Goal: Use online tool/utility: Utilize a website feature to perform a specific function

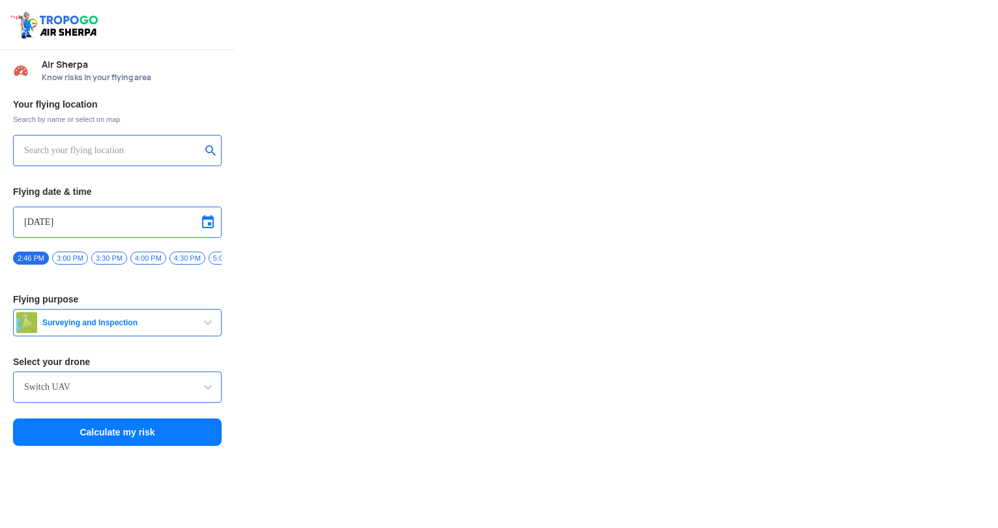
click at [128, 150] on input "text" at bounding box center [112, 151] width 177 height 16
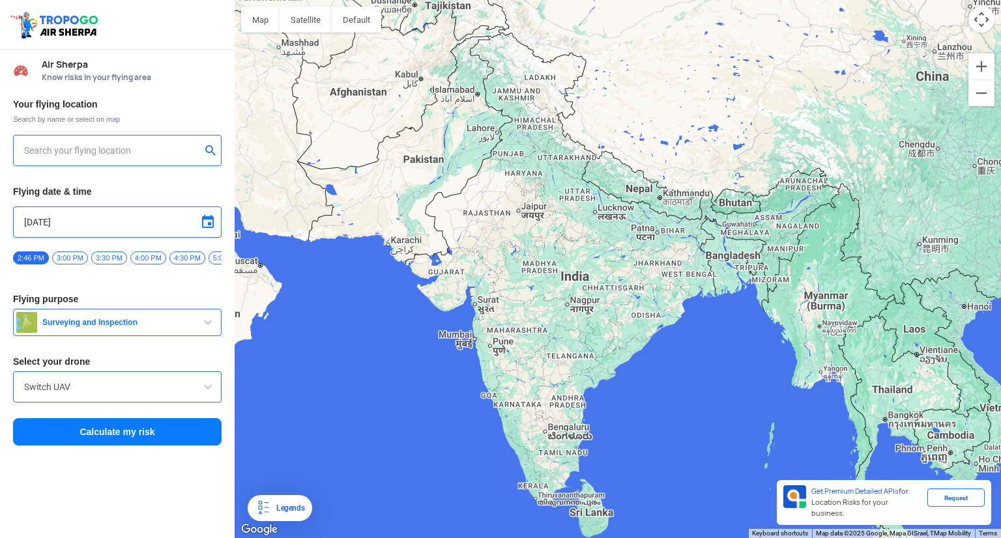
click at [977, 20] on button "Map camera controls" at bounding box center [981, 20] width 26 height 26
type input "[STREET_ADDRESS]"
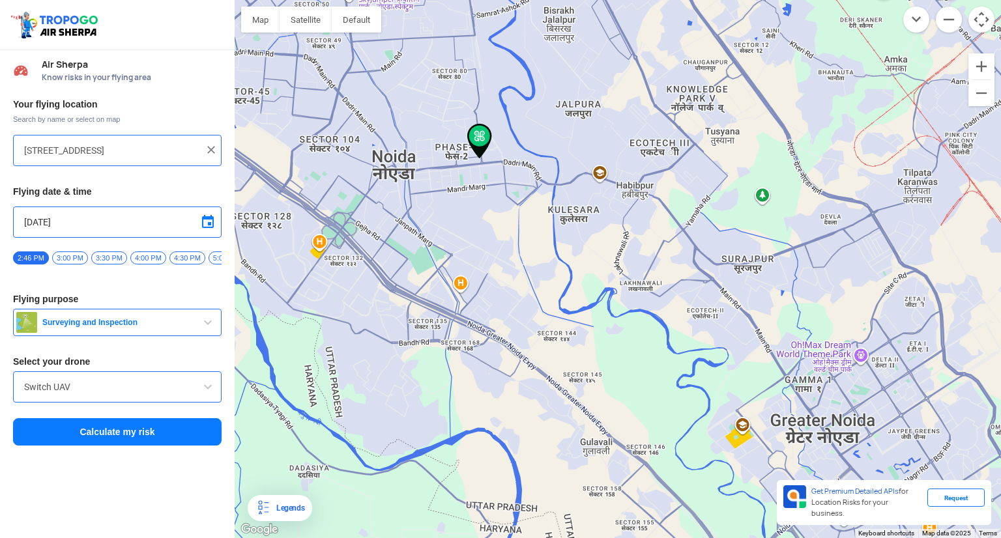
drag, startPoint x: 483, startPoint y: 212, endPoint x: 517, endPoint y: 336, distance: 128.3
click at [517, 336] on div at bounding box center [618, 269] width 766 height 538
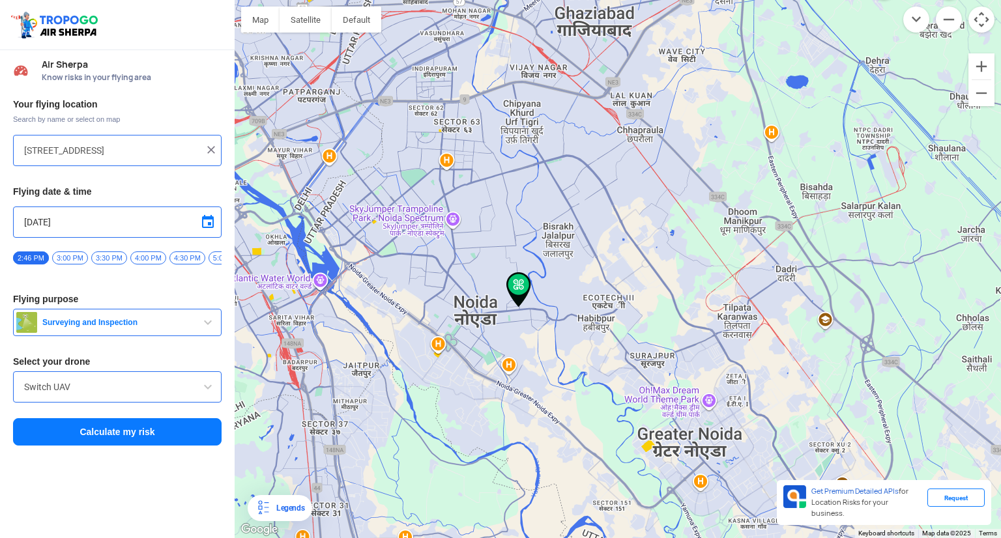
click at [180, 332] on button "Surveying and Inspection" at bounding box center [117, 322] width 208 height 27
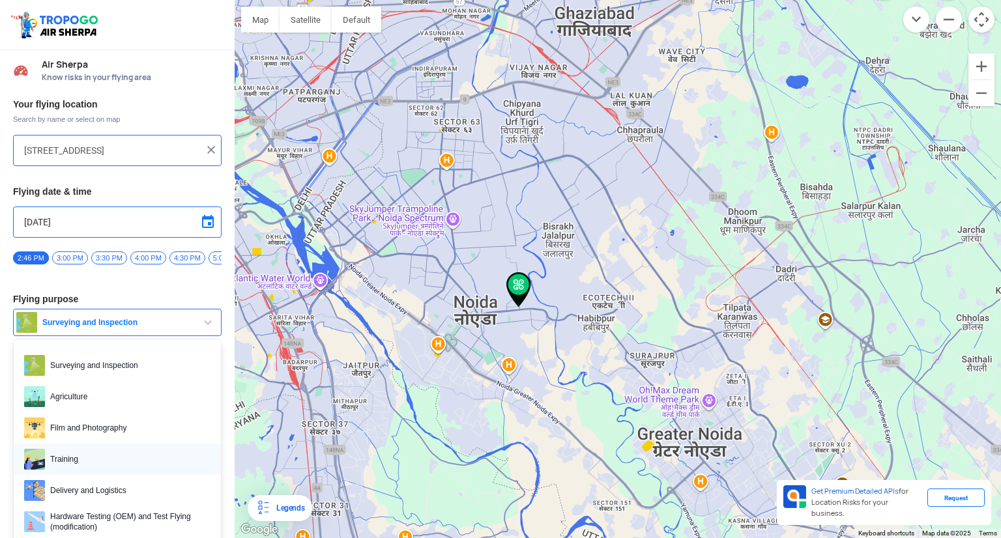
click at [94, 467] on span "Training" at bounding box center [127, 459] width 165 height 21
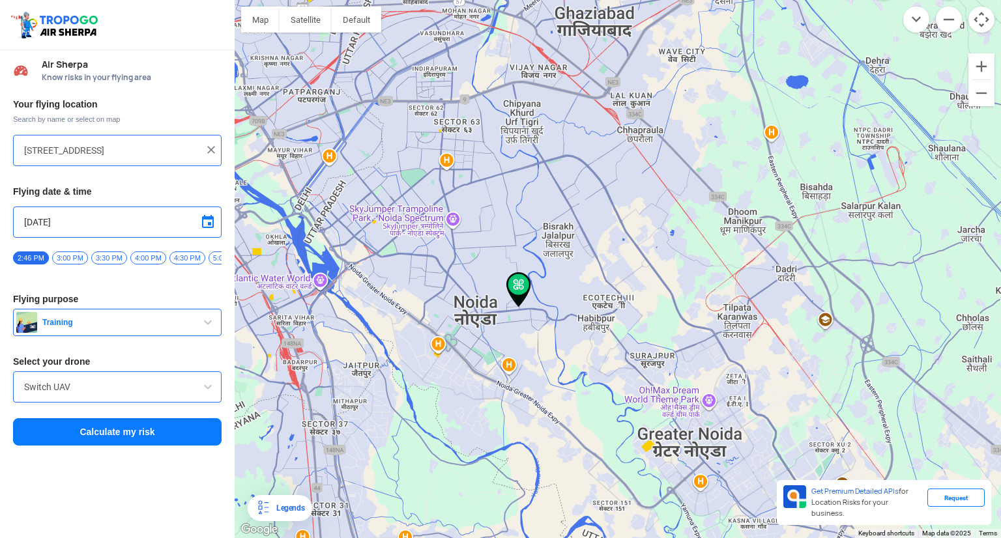
click at [100, 375] on div "Your flying location Search by name or select on map B31, Block B, Sector 81, P…" at bounding box center [117, 273] width 235 height 362
click at [101, 385] on input "Switch UAV" at bounding box center [117, 387] width 186 height 16
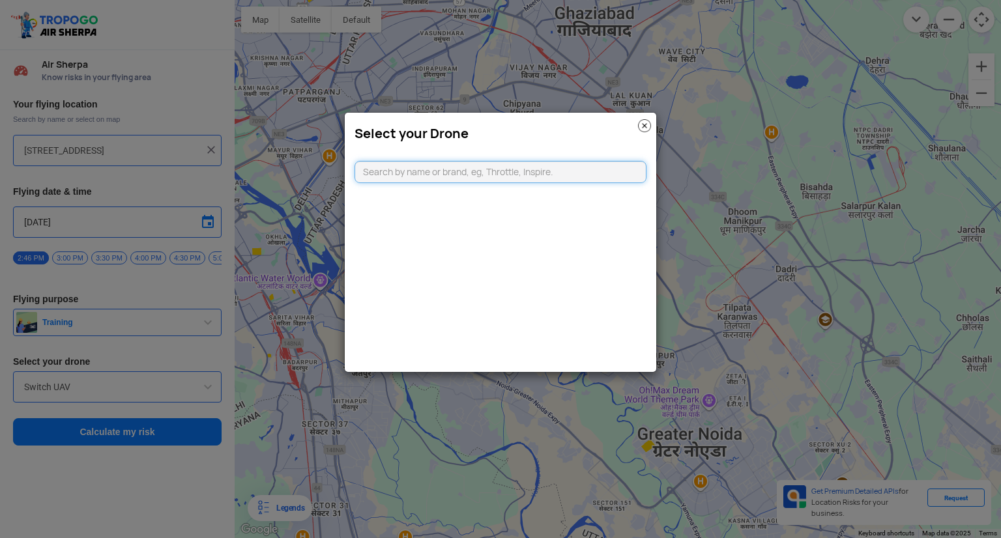
click at [444, 173] on input "text" at bounding box center [500, 172] width 292 height 22
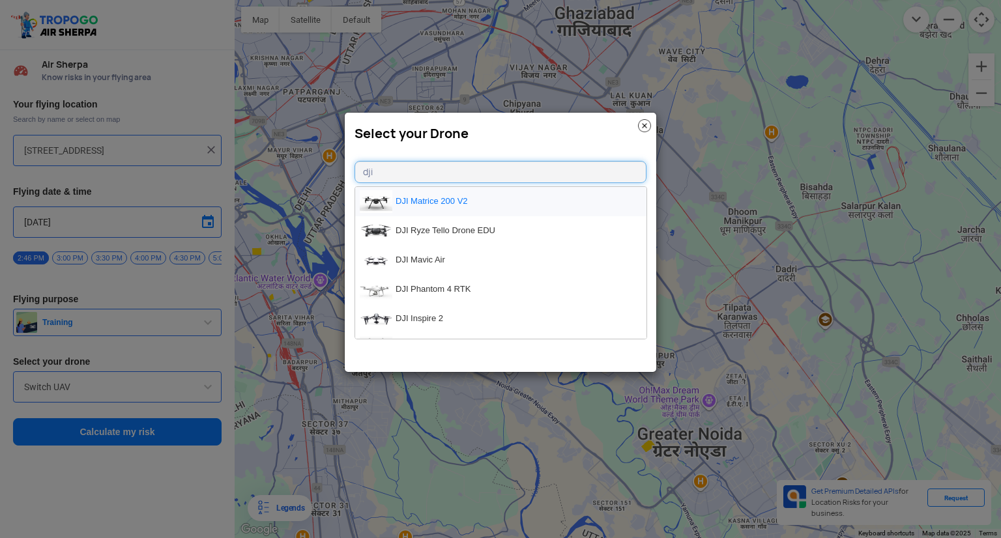
type input "dji"
click at [448, 199] on li "DJI Matrice 200 V2" at bounding box center [500, 201] width 291 height 29
type input "DJI Matrice 200 V2"
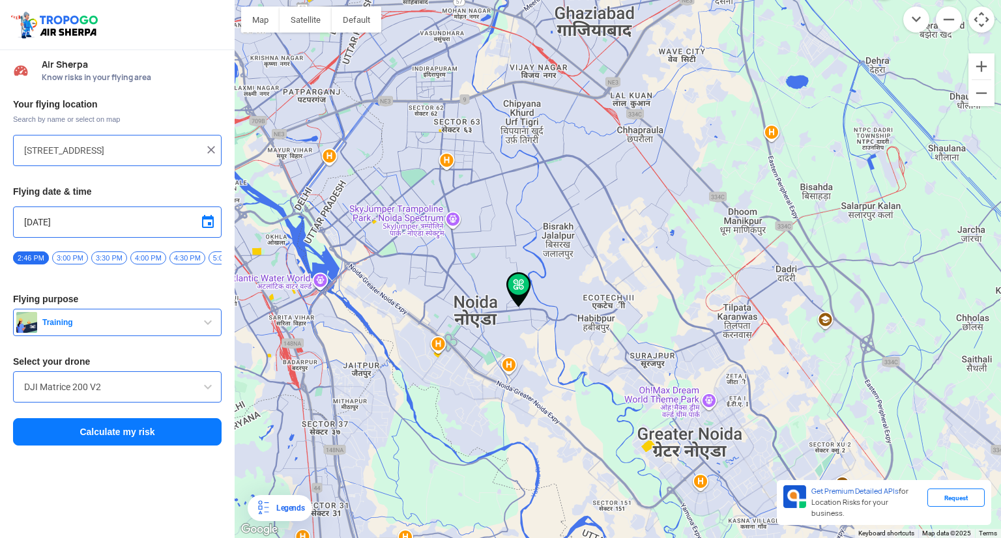
click at [99, 441] on button "Calculate my risk" at bounding box center [117, 431] width 208 height 27
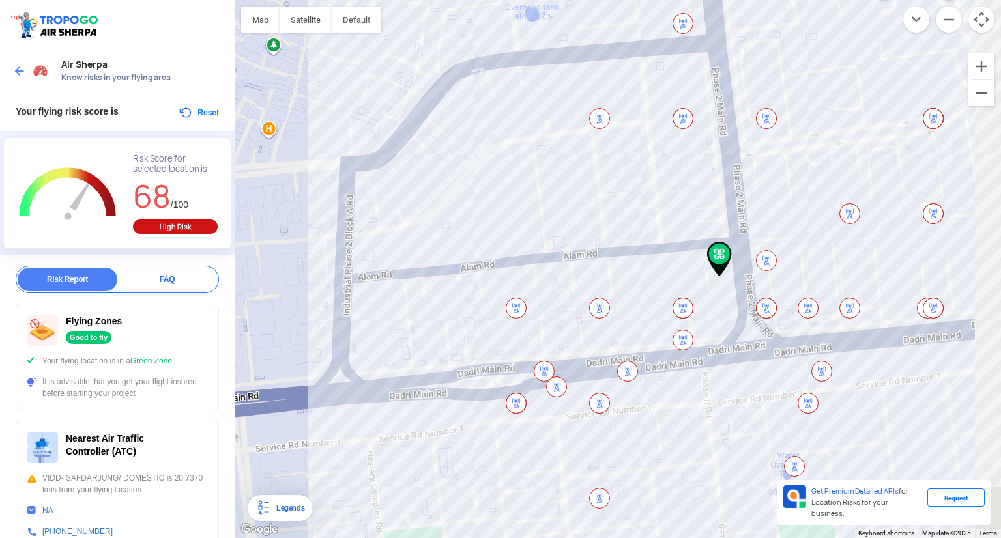
drag, startPoint x: 453, startPoint y: 303, endPoint x: 279, endPoint y: 290, distance: 175.1
click at [279, 290] on div at bounding box center [618, 269] width 766 height 538
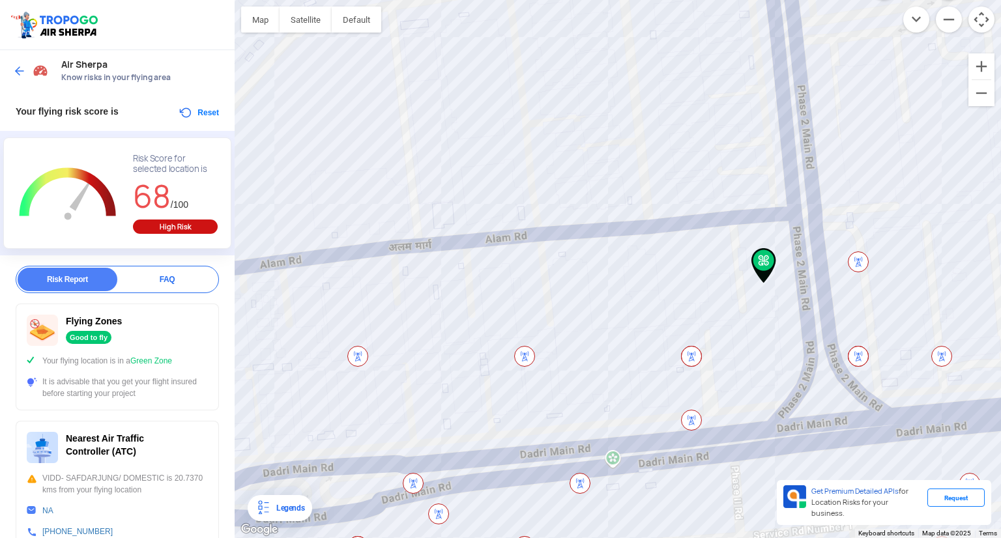
click at [766, 259] on img at bounding box center [763, 265] width 25 height 35
click at [761, 277] on img at bounding box center [763, 265] width 25 height 35
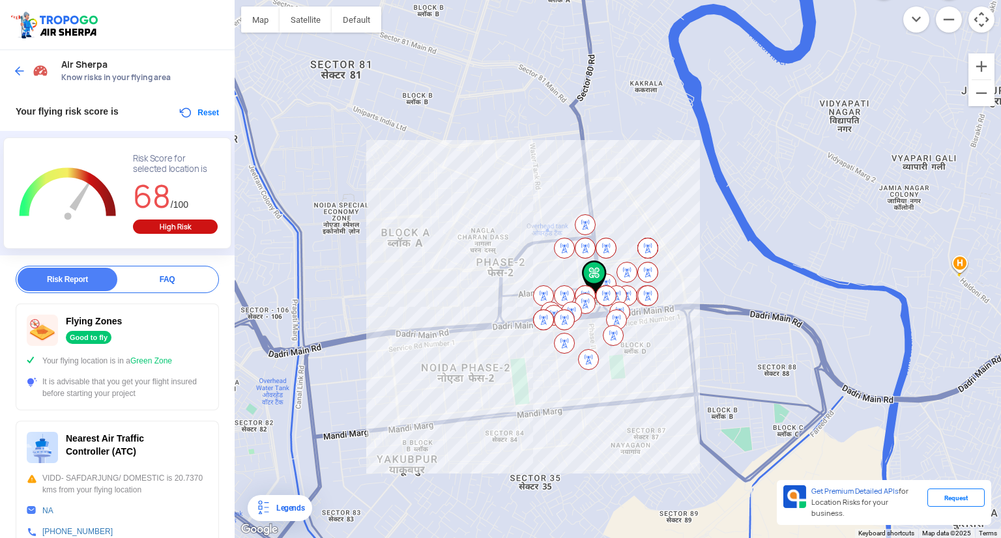
drag, startPoint x: 437, startPoint y: 342, endPoint x: 589, endPoint y: 356, distance: 153.1
click at [589, 356] on div at bounding box center [618, 269] width 766 height 538
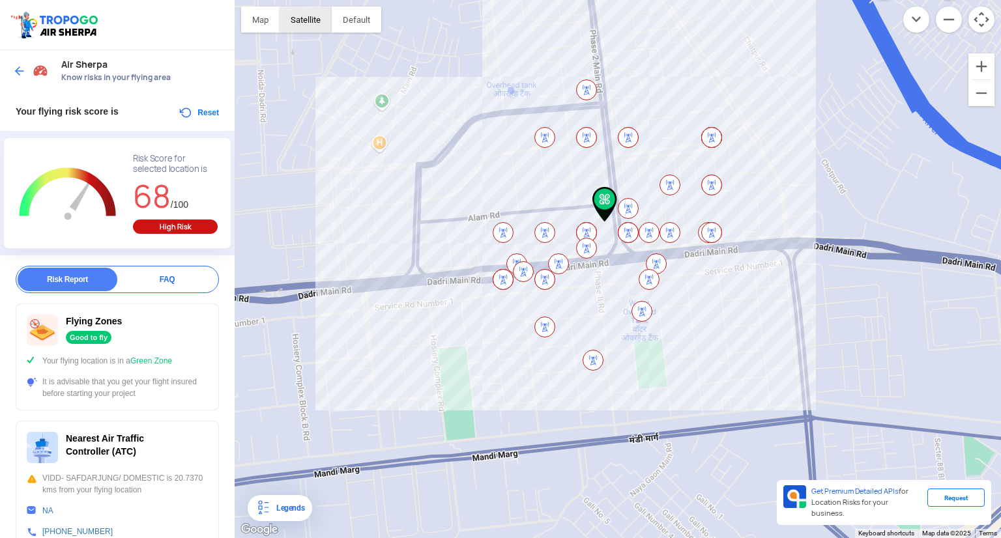
click at [309, 22] on button "Satellite" at bounding box center [306, 20] width 52 height 26
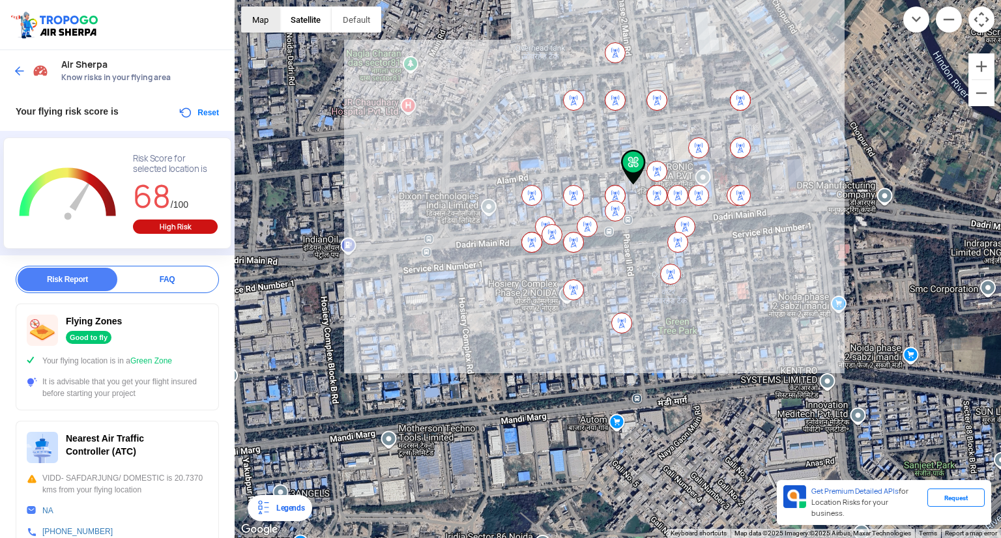
click at [253, 17] on button "Map" at bounding box center [260, 20] width 38 height 26
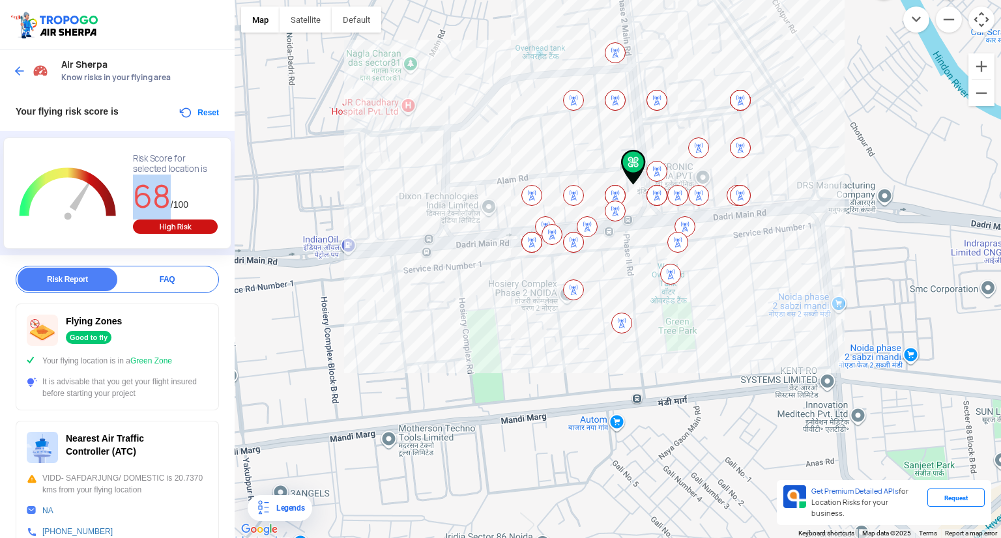
drag, startPoint x: 165, startPoint y: 195, endPoint x: 137, endPoint y: 194, distance: 28.0
click at [137, 194] on span "68" at bounding box center [152, 196] width 38 height 41
click at [180, 203] on span "/100" at bounding box center [180, 204] width 18 height 10
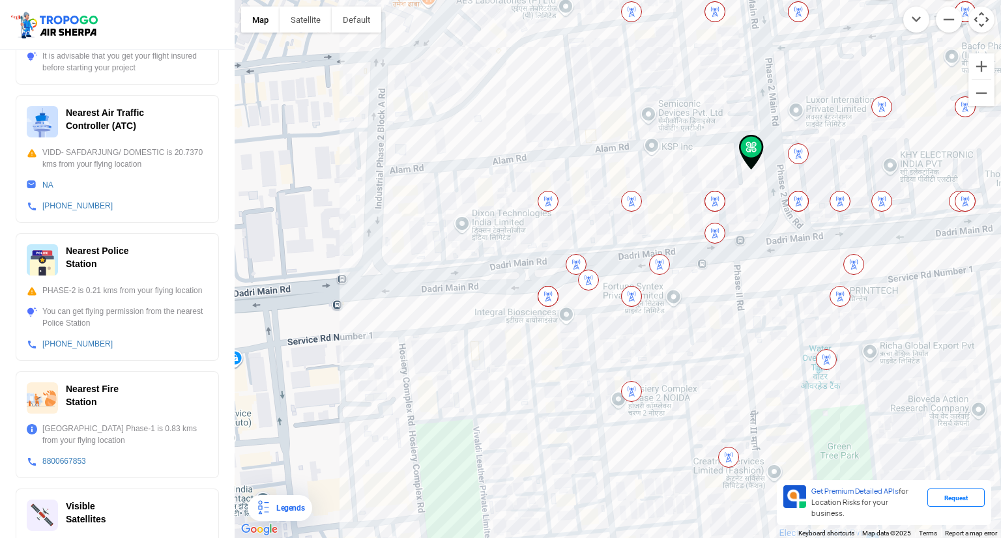
scroll to position [360, 0]
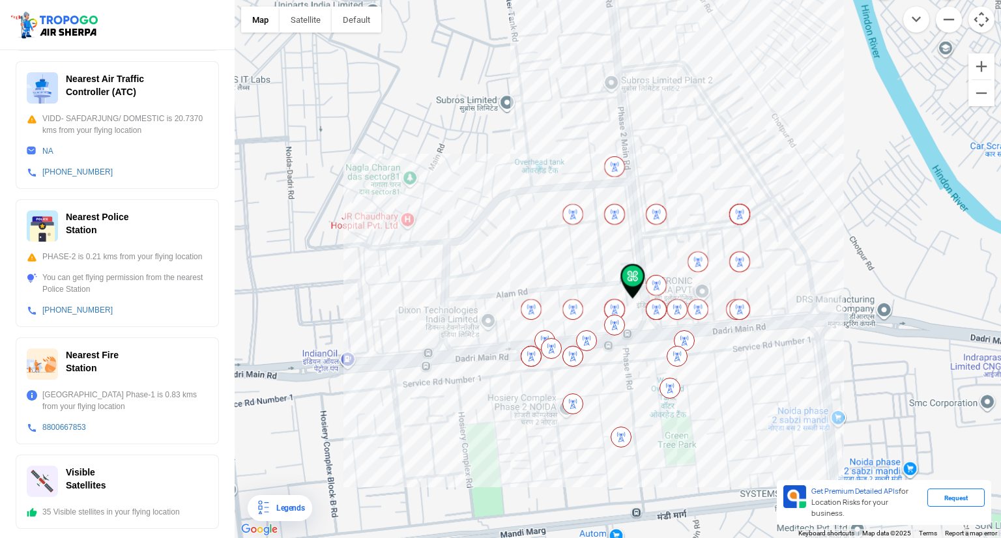
drag, startPoint x: 813, startPoint y: 166, endPoint x: 682, endPoint y: 278, distance: 172.4
click at [682, 278] on div at bounding box center [618, 269] width 766 height 538
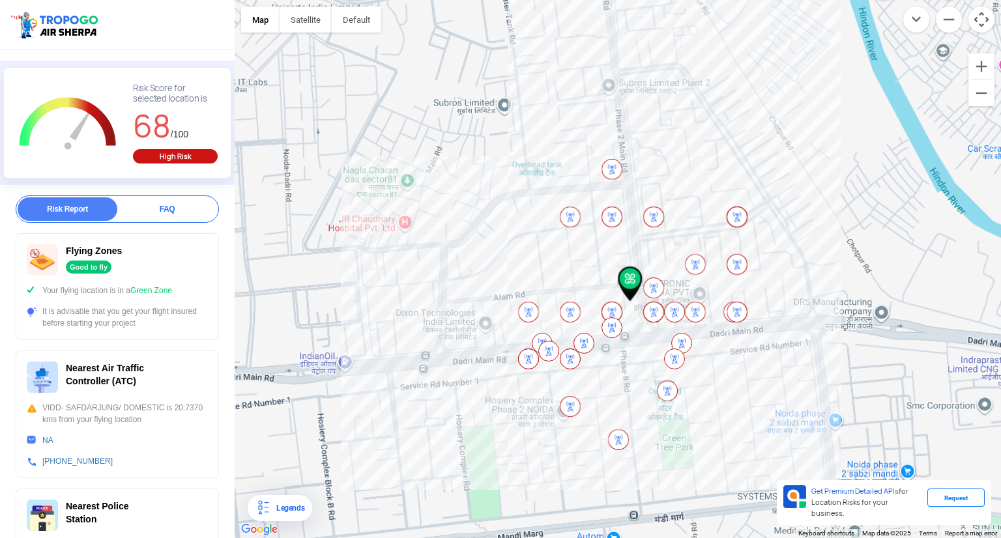
scroll to position [0, 0]
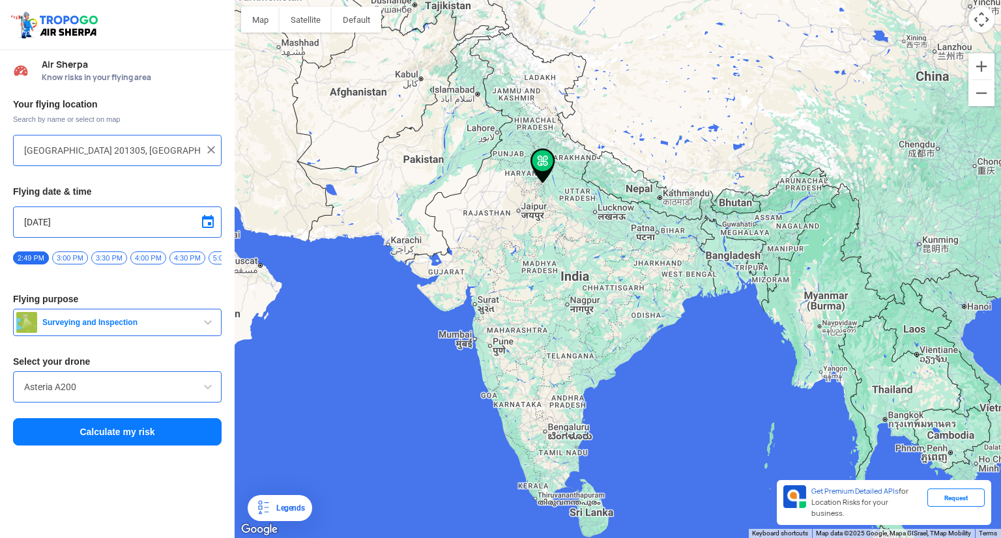
click at [89, 154] on input "[GEOGRAPHIC_DATA] 201305, [GEOGRAPHIC_DATA]" at bounding box center [112, 151] width 177 height 16
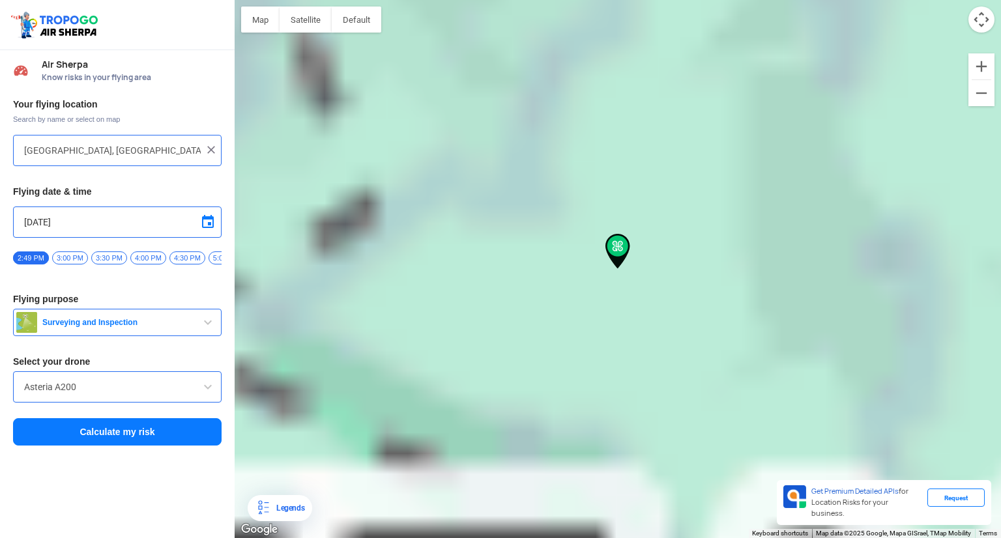
type input "[GEOGRAPHIC_DATA], [GEOGRAPHIC_DATA]"
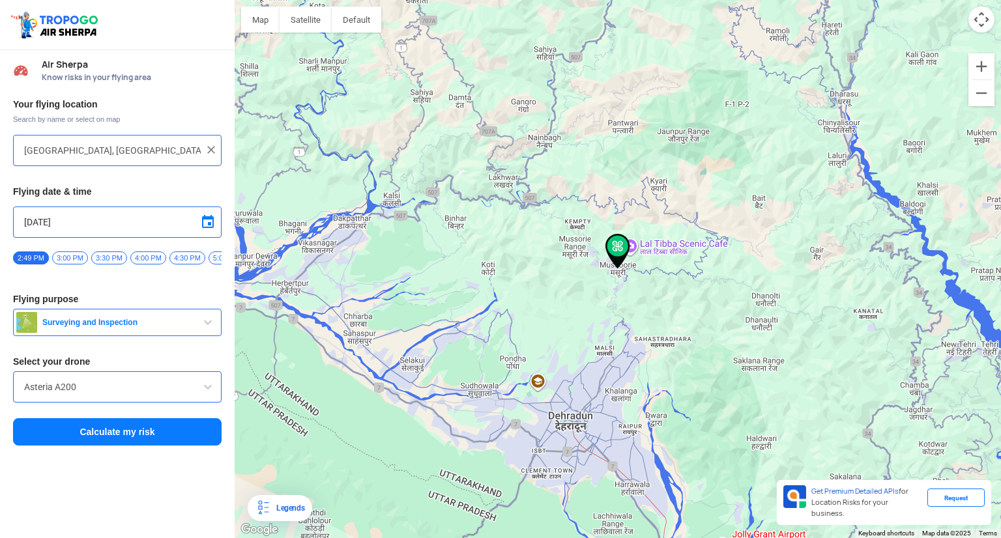
click at [119, 335] on button "Surveying and Inspection" at bounding box center [117, 322] width 208 height 27
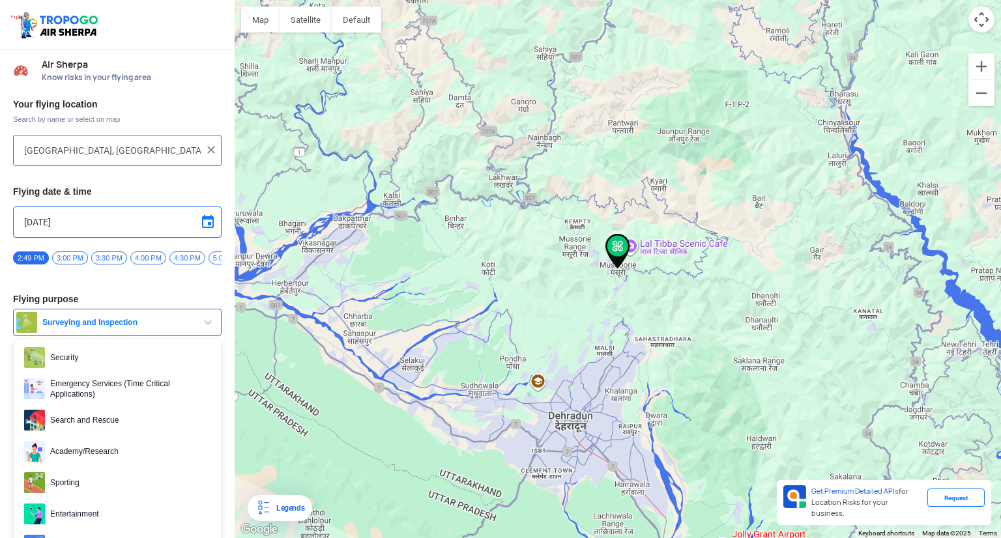
scroll to position [200, 0]
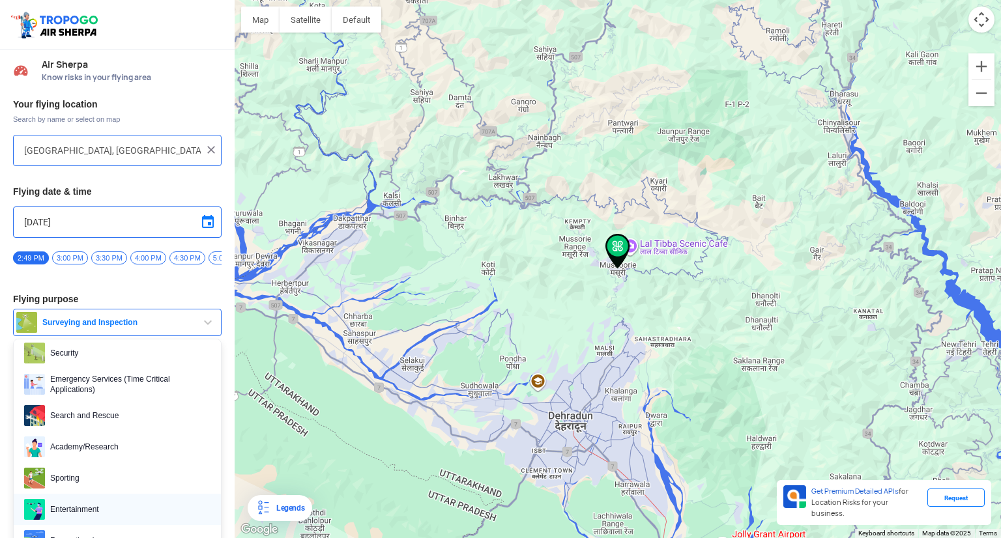
click at [98, 518] on span "Entertainment" at bounding box center [127, 509] width 165 height 21
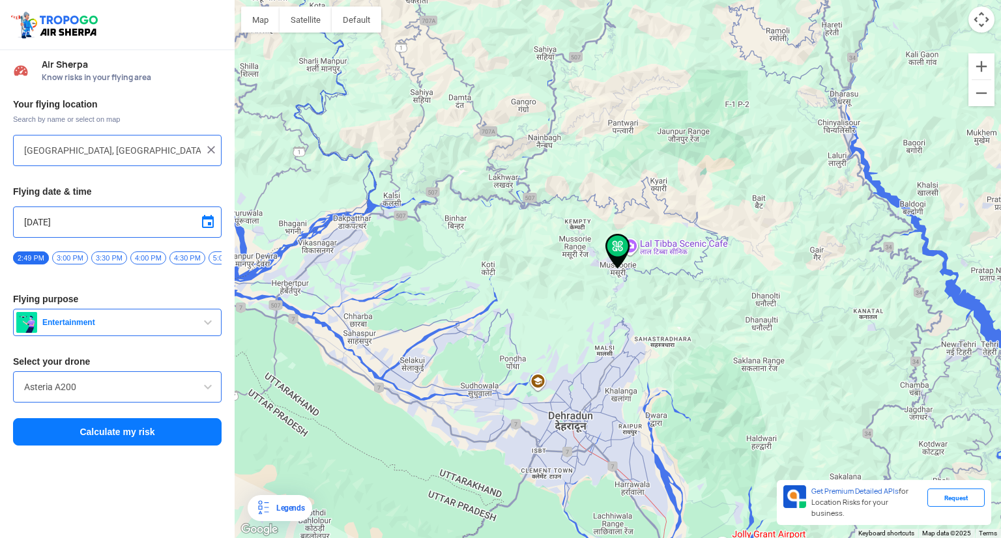
click at [108, 395] on input "Asteria A200" at bounding box center [117, 387] width 186 height 16
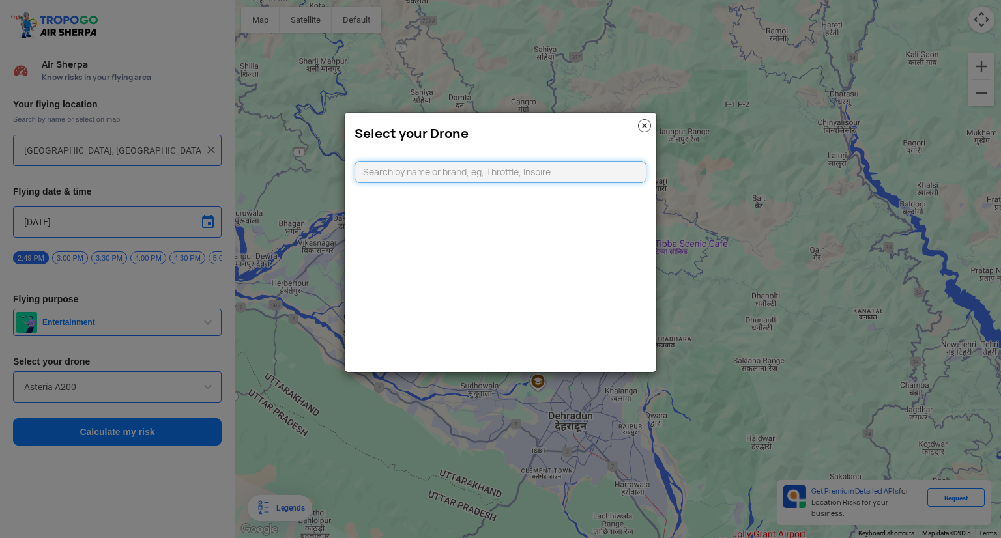
click at [403, 178] on input "text" at bounding box center [500, 172] width 292 height 22
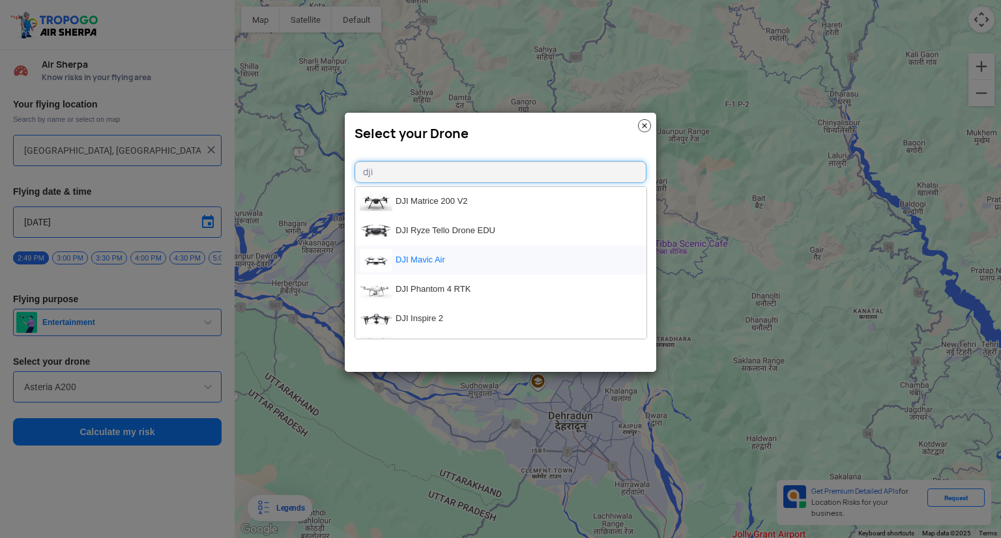
type input "dji"
click at [452, 265] on li "DJI Mavic Air" at bounding box center [500, 260] width 291 height 29
type input "DJI Mavic Air"
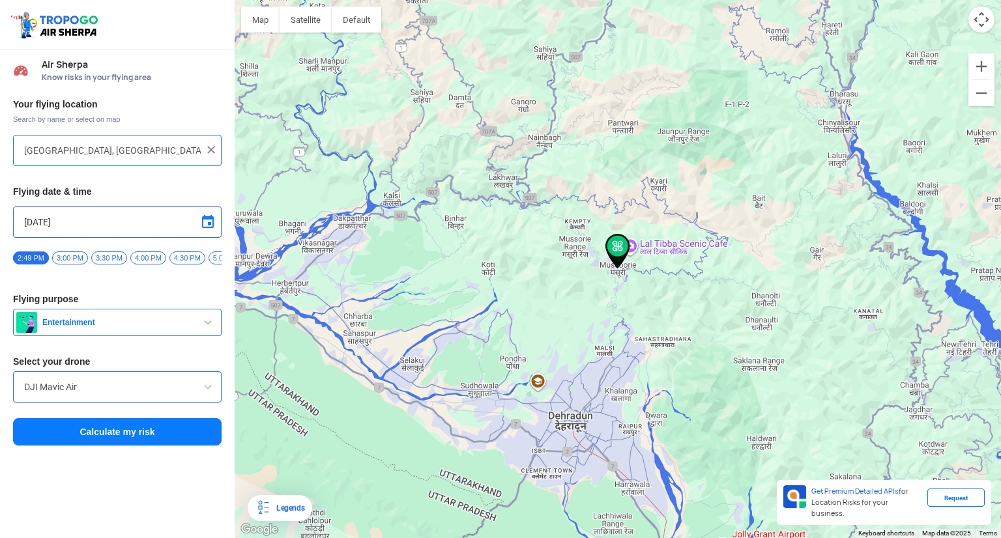
click at [169, 442] on button "Calculate my risk" at bounding box center [117, 431] width 208 height 27
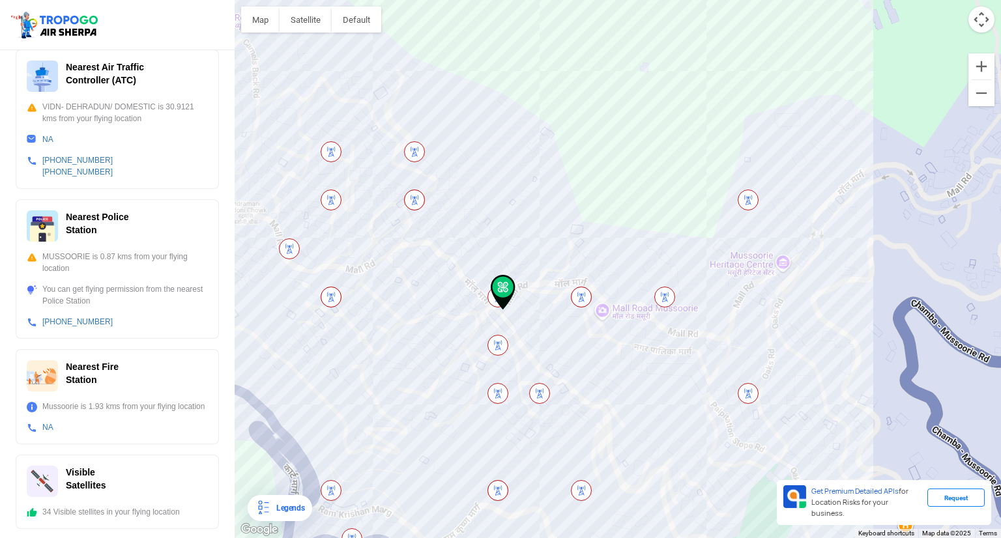
scroll to position [0, 0]
